Goal: Transaction & Acquisition: Purchase product/service

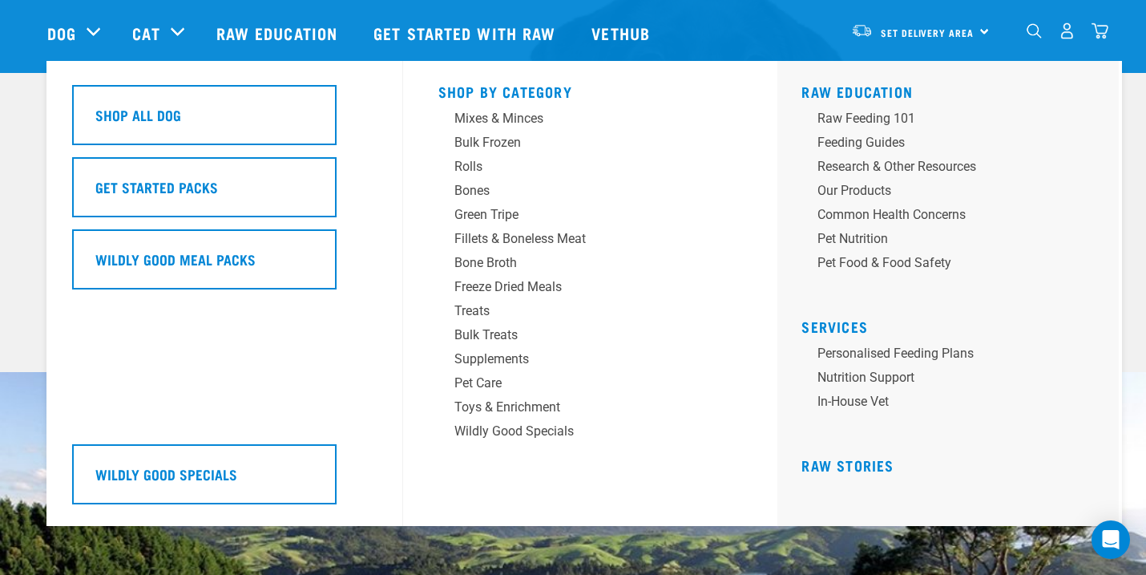
scroll to position [176, 0]
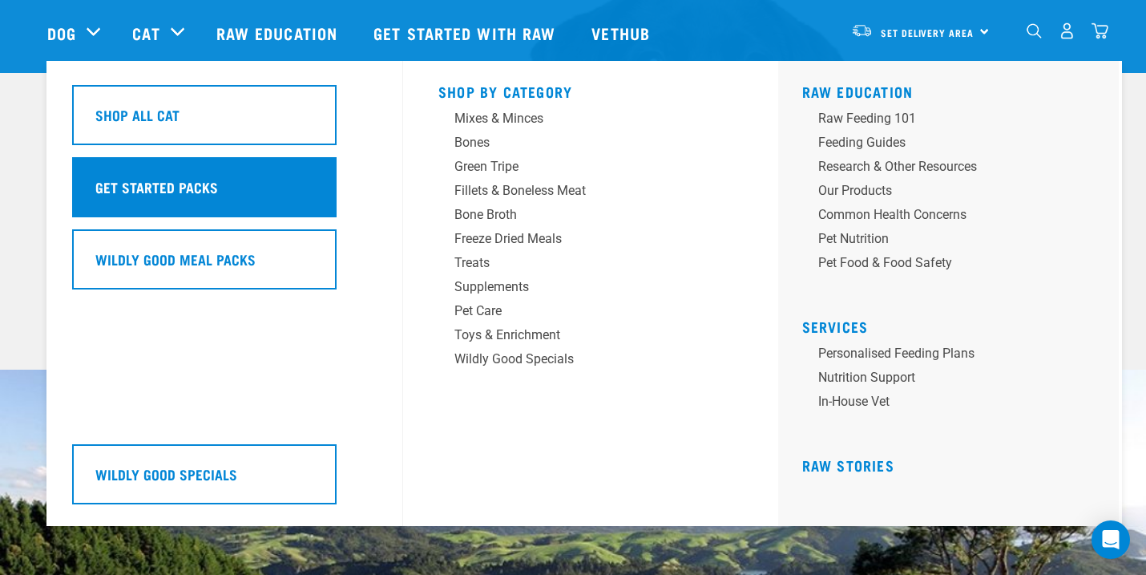
click at [176, 180] on h5 "Get Started Packs" at bounding box center [156, 186] width 123 height 21
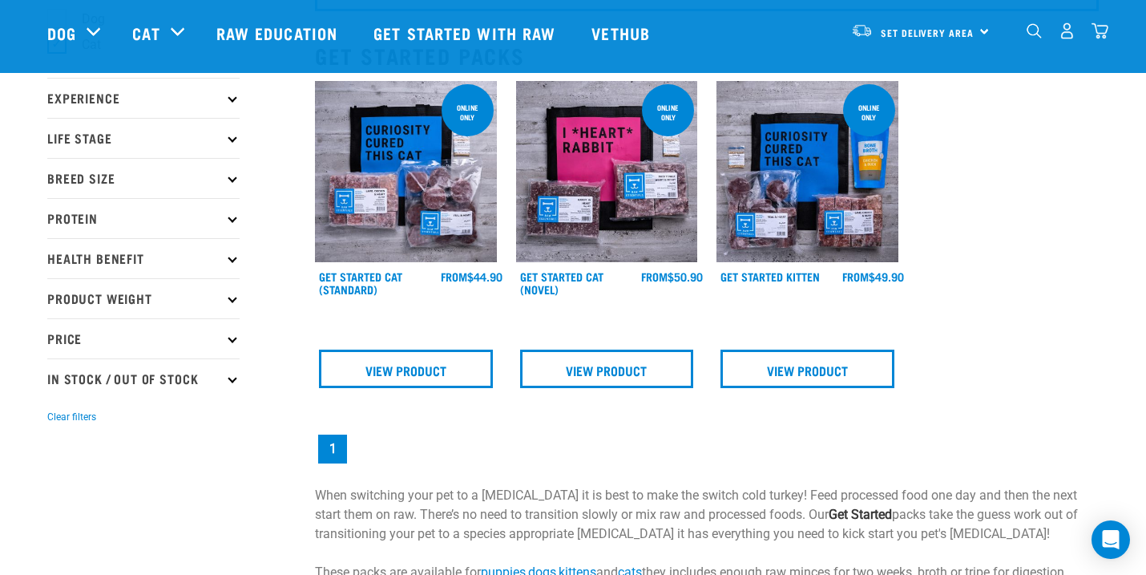
scroll to position [165, 0]
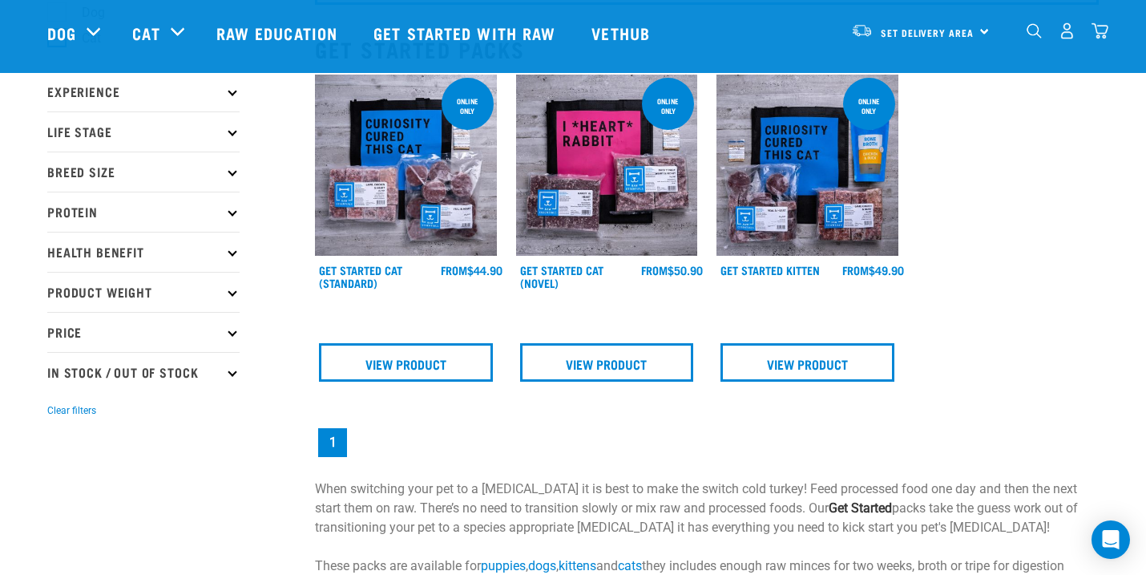
click at [233, 126] on p "Life Stage" at bounding box center [143, 131] width 192 height 40
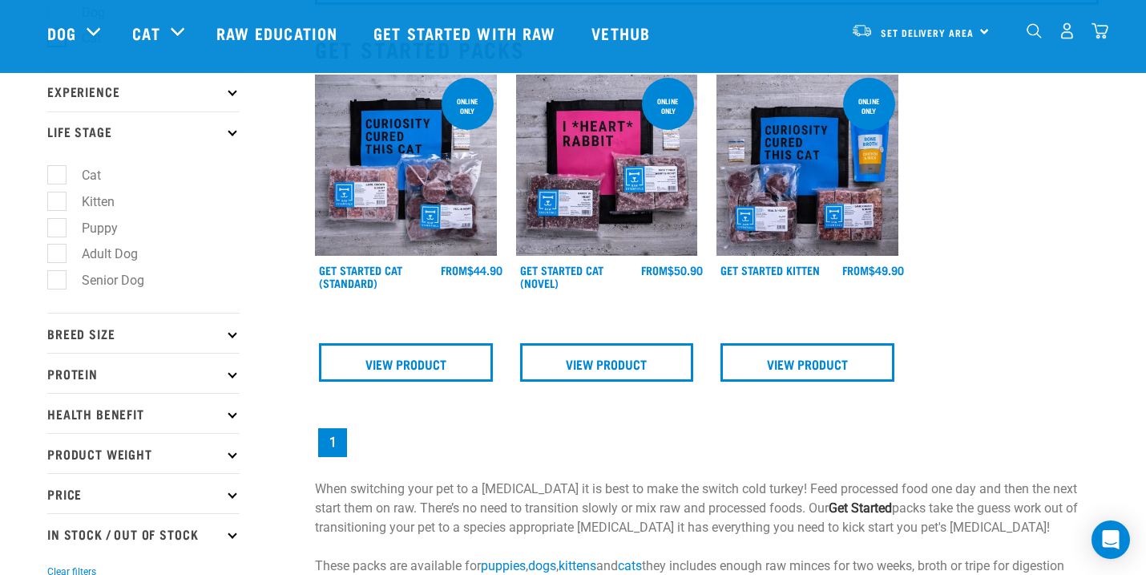
click at [63, 229] on label "Puppy" at bounding box center [90, 228] width 68 height 20
click at [58, 229] on input "Puppy" at bounding box center [52, 225] width 10 height 10
checkbox input "true"
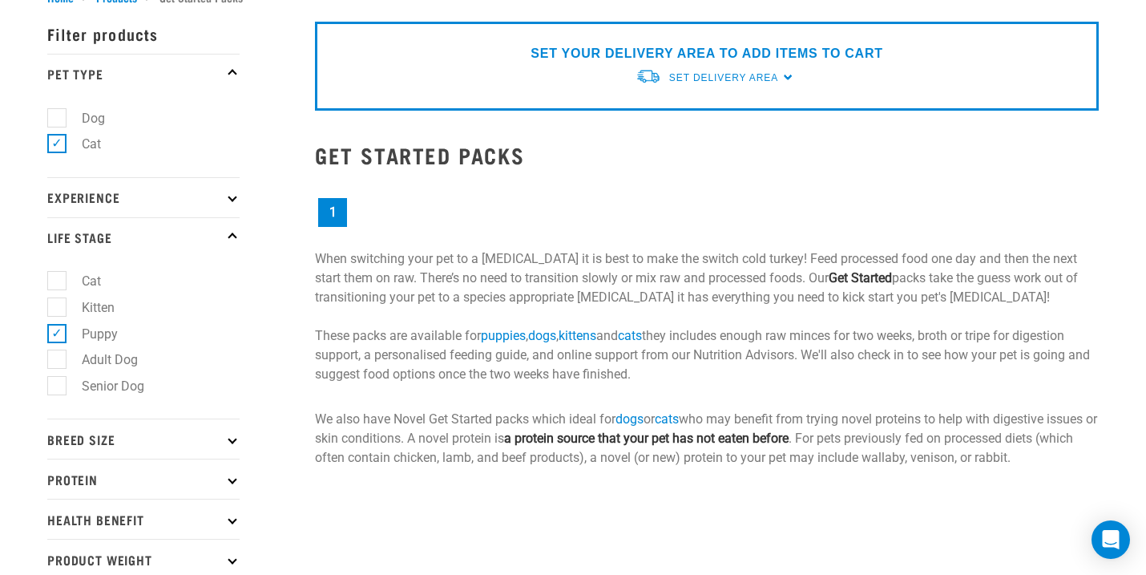
scroll to position [179, 0]
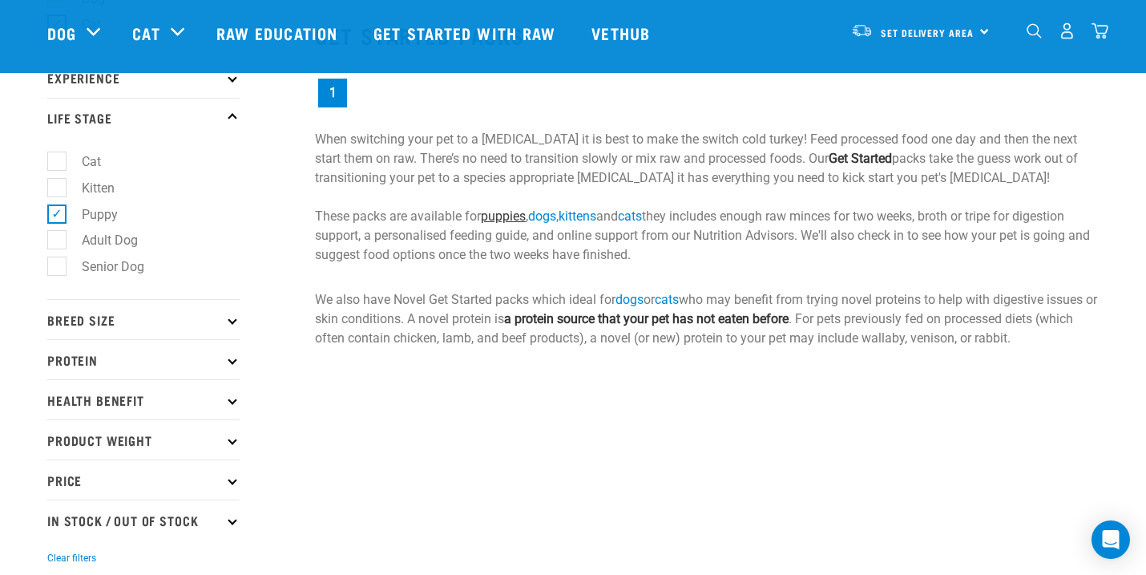
click at [517, 213] on link "puppies" at bounding box center [503, 215] width 45 height 15
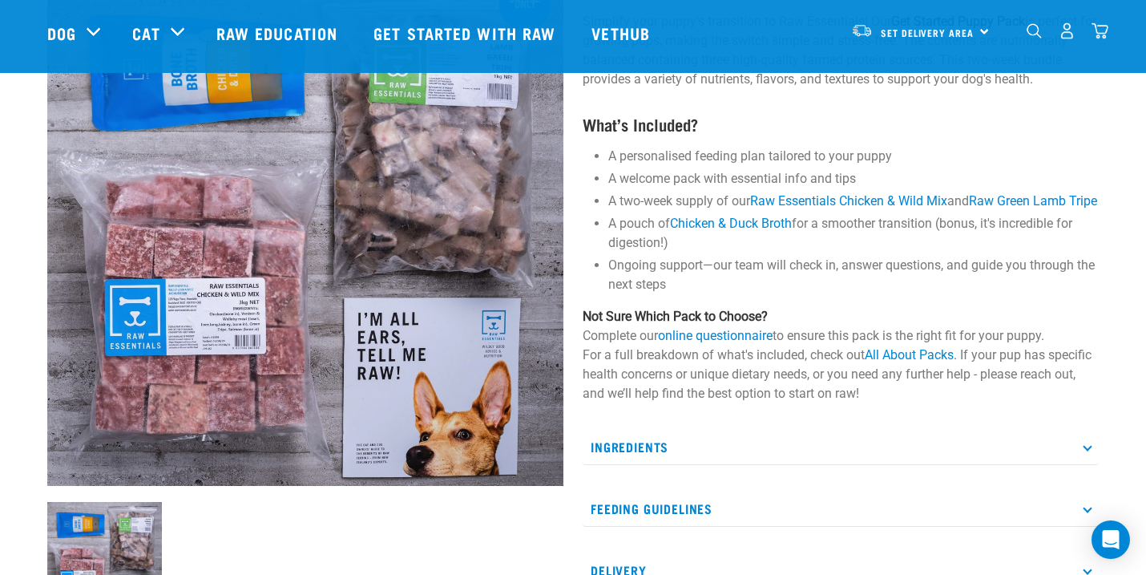
scroll to position [144, 0]
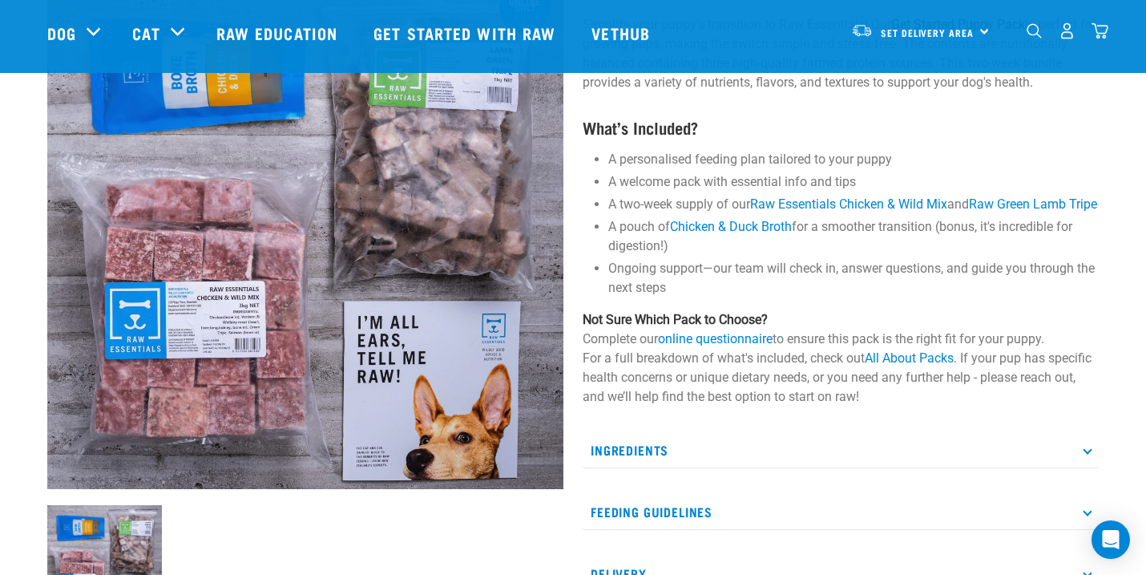
click at [1083, 466] on p "Ingredients" at bounding box center [841, 450] width 516 height 36
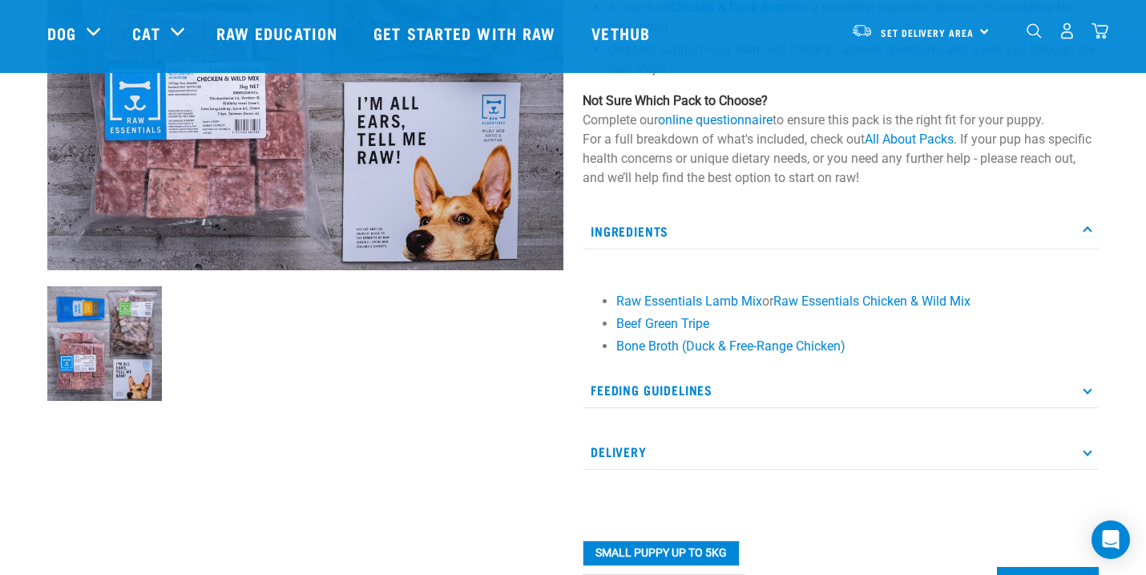
scroll to position [365, 0]
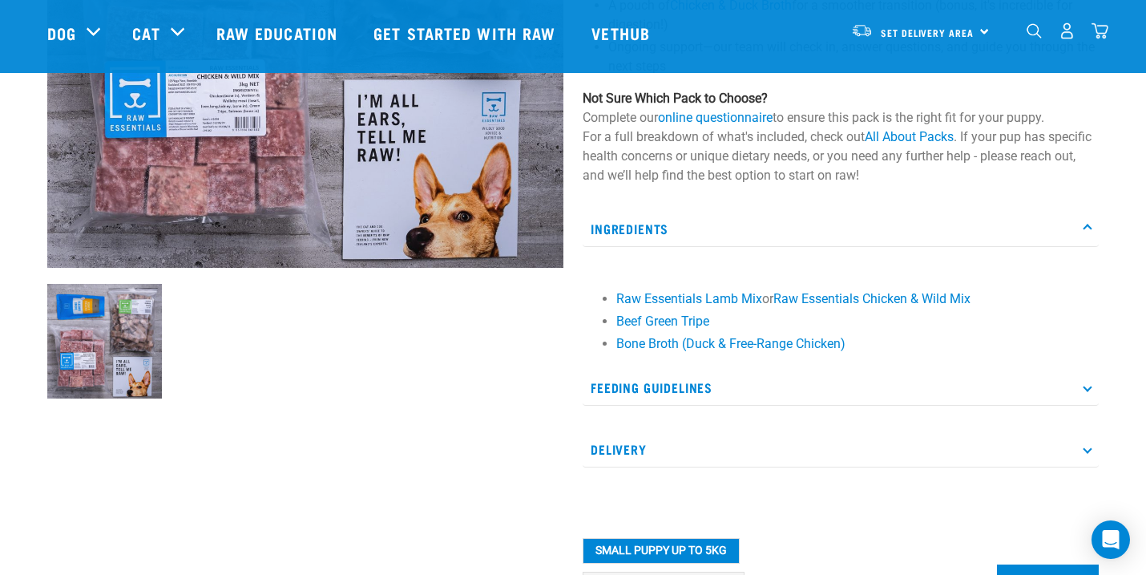
click at [1075, 406] on p "Feeding Guidelines" at bounding box center [841, 387] width 516 height 36
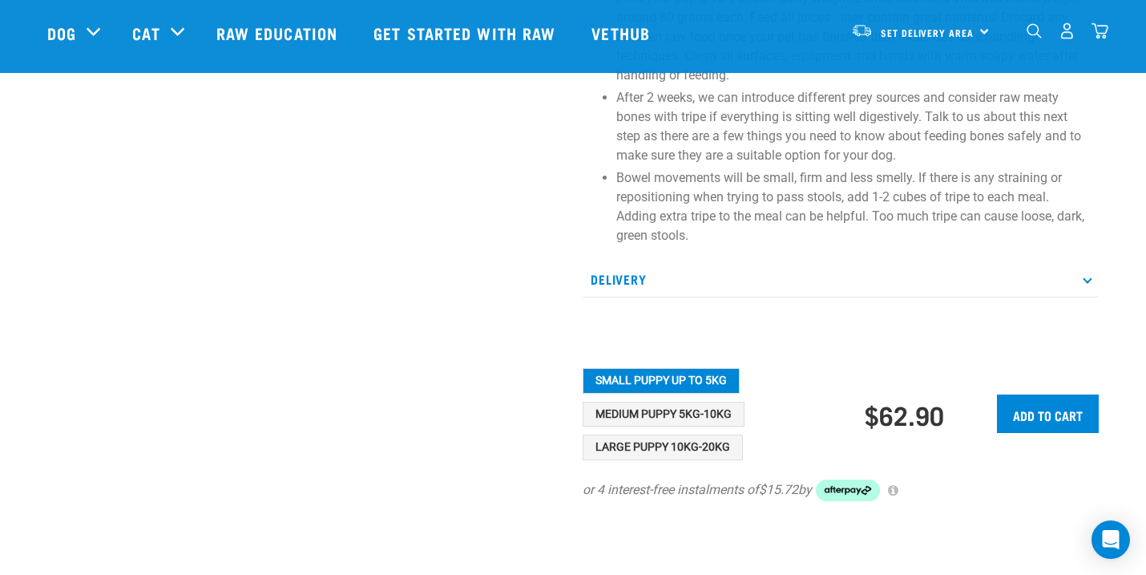
scroll to position [967, 0]
